Goal: Check status

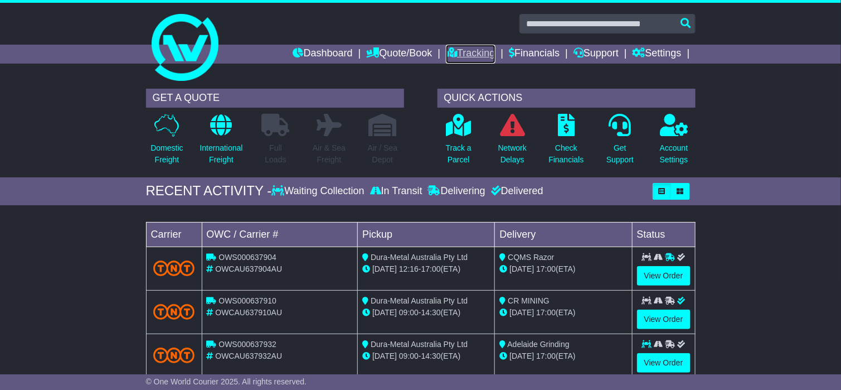
click at [456, 47] on link "Tracking" at bounding box center [470, 54] width 49 height 19
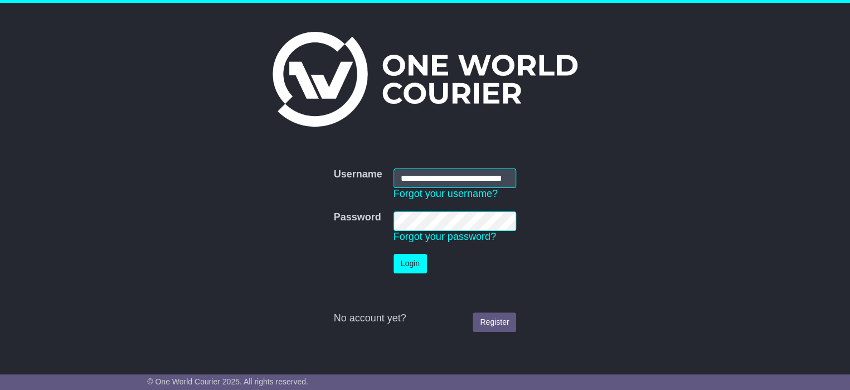
scroll to position [0, 23]
type input "**********"
click at [409, 267] on button "Login" at bounding box center [410, 264] width 33 height 20
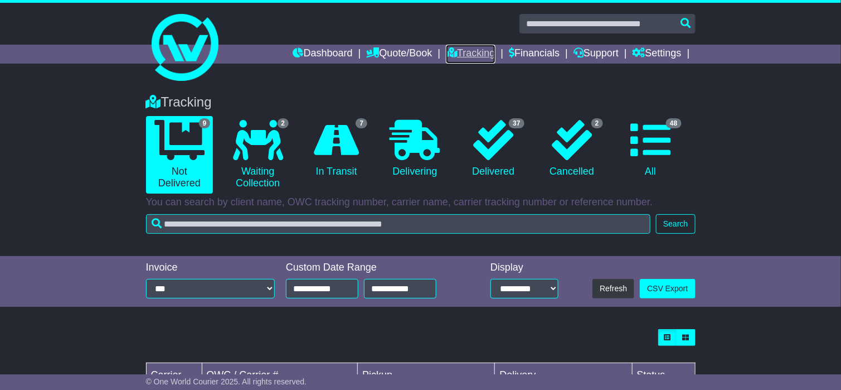
click at [450, 52] on link "Tracking" at bounding box center [470, 54] width 49 height 19
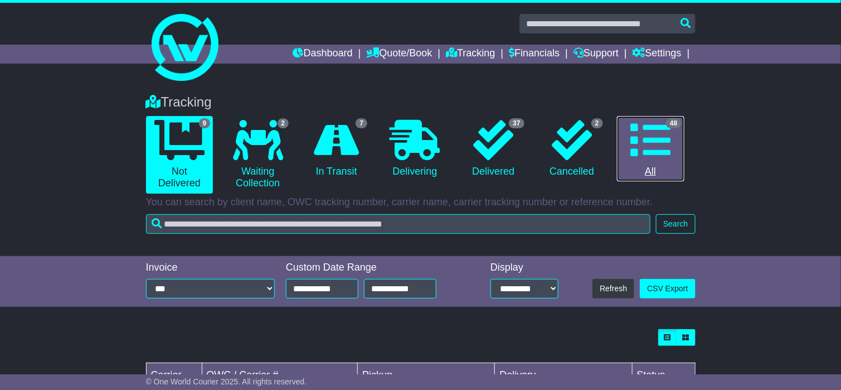
click at [649, 148] on icon at bounding box center [650, 140] width 40 height 40
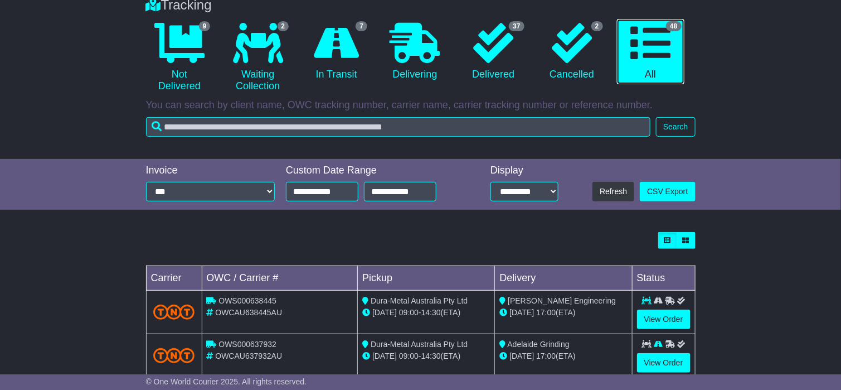
scroll to position [264, 0]
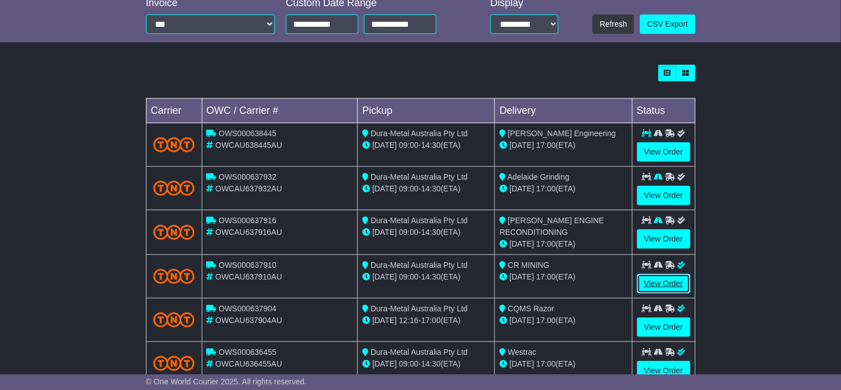
click at [679, 282] on link "View Order" at bounding box center [664, 284] width 54 height 20
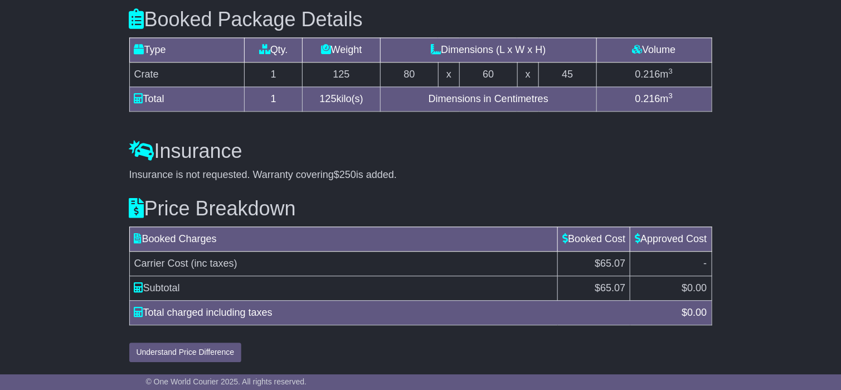
scroll to position [1031, 0]
